Goal: Book appointment/travel/reservation

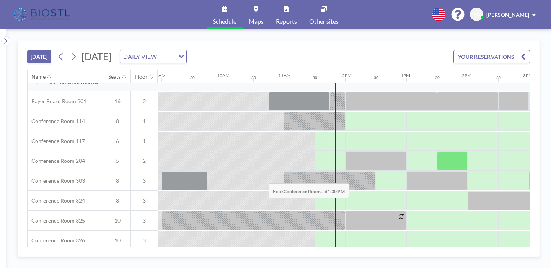
scroll to position [224, 547]
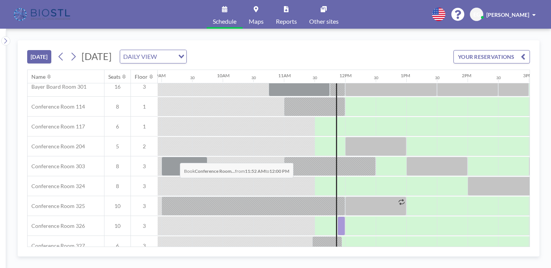
click at [337, 216] on div at bounding box center [341, 225] width 8 height 19
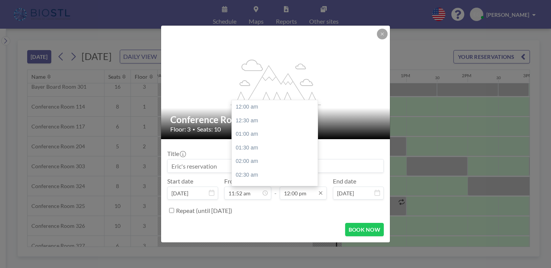
scroll to position [293, 0]
click at [265, 161] on div "01:00 pm" at bounding box center [275, 168] width 86 height 14
type input "01:00 pm"
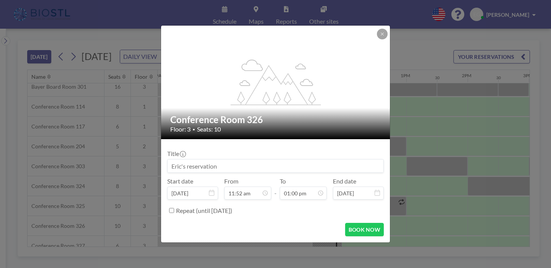
scroll to position [317, 0]
click at [247, 159] on input at bounding box center [275, 165] width 216 height 13
type input "NEURO360"
click at [345, 223] on button "BOOK NOW" at bounding box center [364, 229] width 39 height 13
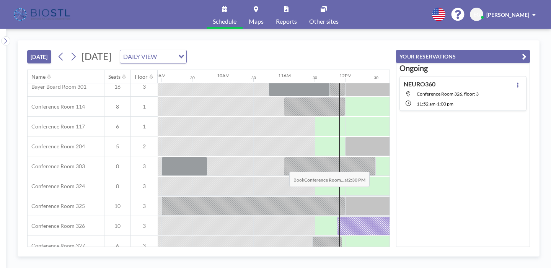
click at [498, 236] on div at bounding box center [513, 245] width 31 height 19
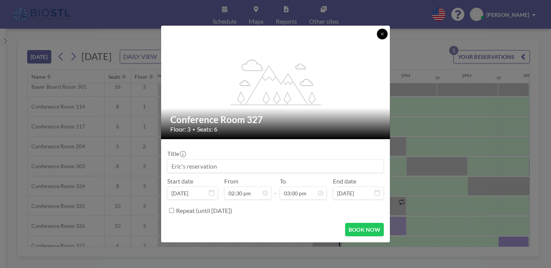
click at [377, 39] on button at bounding box center [382, 34] width 11 height 11
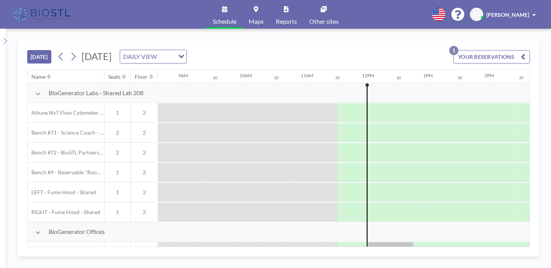
scroll to position [0, 547]
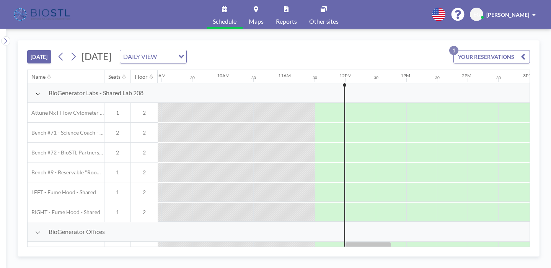
click at [437, 122] on div at bounding box center [452, 112] width 31 height 19
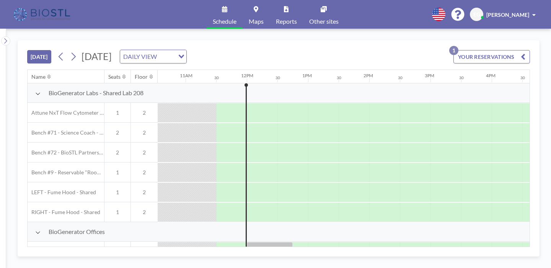
scroll to position [0, 673]
